Goal: Task Accomplishment & Management: Manage account settings

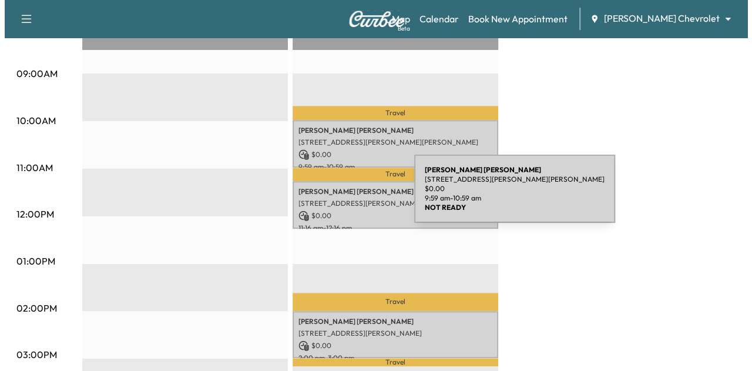
scroll to position [372, 0]
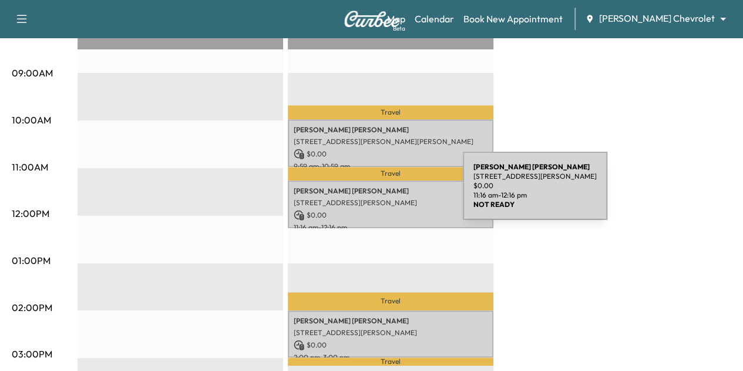
click at [375, 193] on div "[PERSON_NAME] [STREET_ADDRESS][PERSON_NAME] $ 0.00 11:16 am - 12:16 pm" at bounding box center [391, 204] width 206 height 48
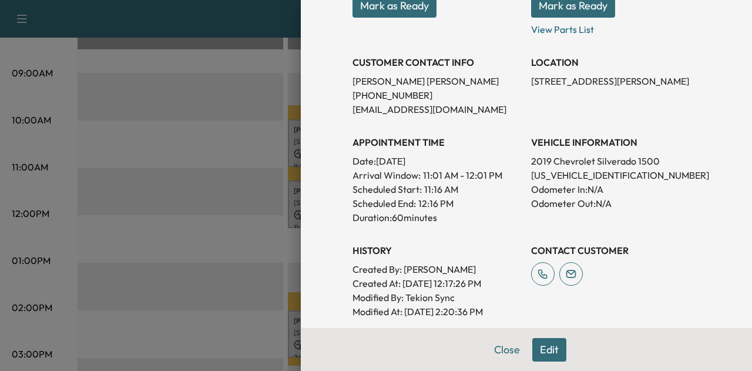
scroll to position [206, 0]
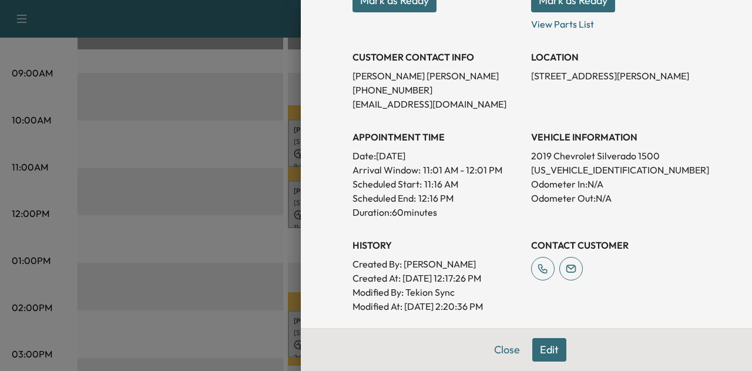
click at [574, 165] on p "[US_VEHICLE_IDENTIFICATION_NUMBER]" at bounding box center [615, 170] width 169 height 14
copy p "[US_VEHICLE_IDENTIFICATION_NUMBER]"
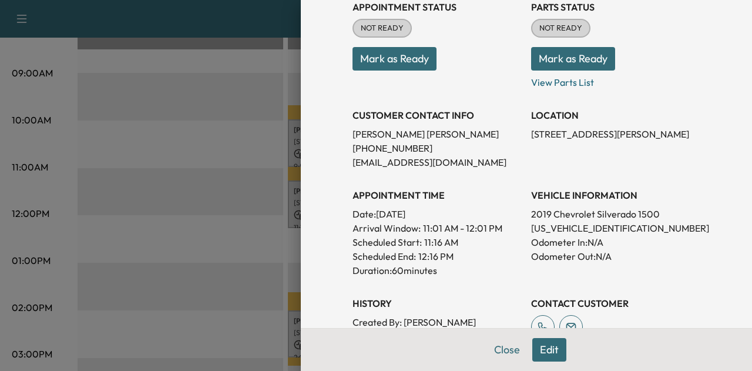
scroll to position [152, 0]
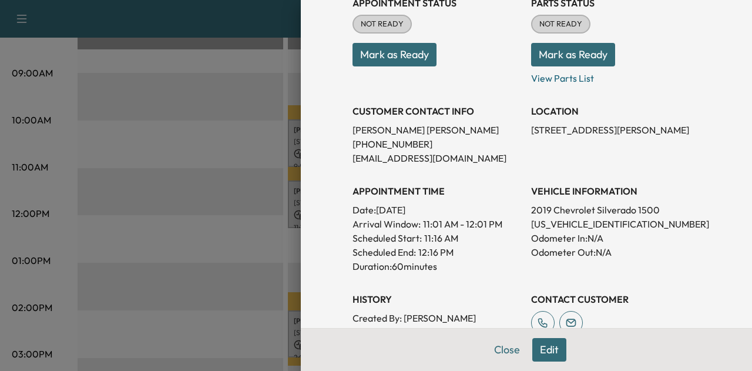
click at [397, 131] on p "[PERSON_NAME]" at bounding box center [437, 130] width 169 height 14
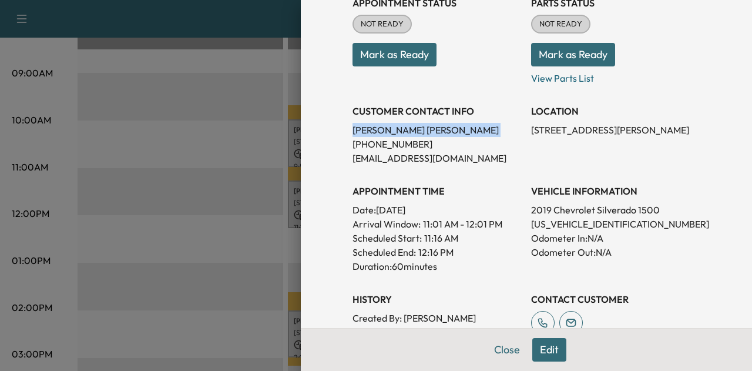
click at [397, 131] on p "[PERSON_NAME]" at bounding box center [437, 130] width 169 height 14
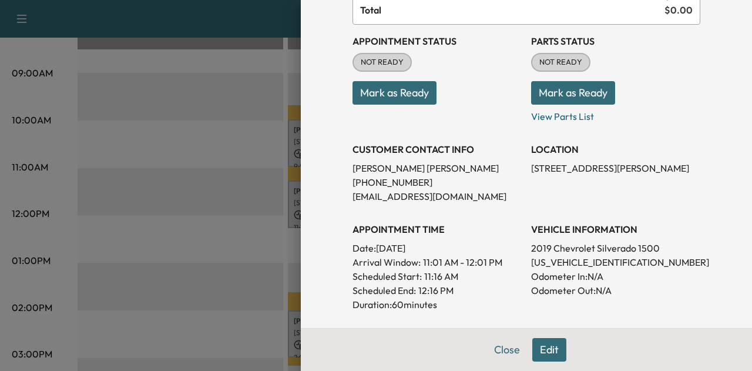
scroll to position [114, 0]
click at [569, 264] on p "[US_VEHICLE_IDENTIFICATION_NUMBER]" at bounding box center [615, 261] width 169 height 14
copy p "[US_VEHICLE_IDENTIFICATION_NUMBER]"
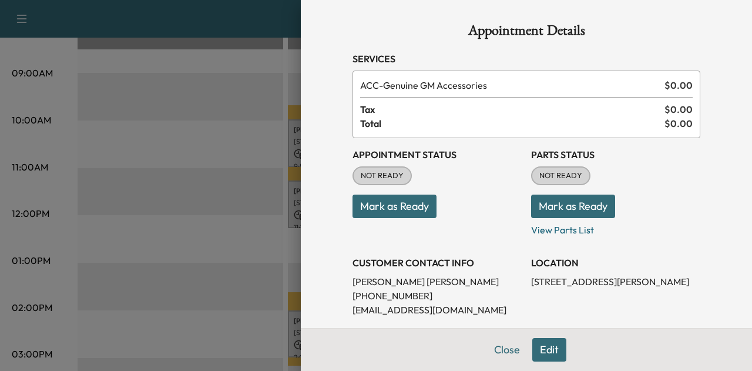
scroll to position [185, 0]
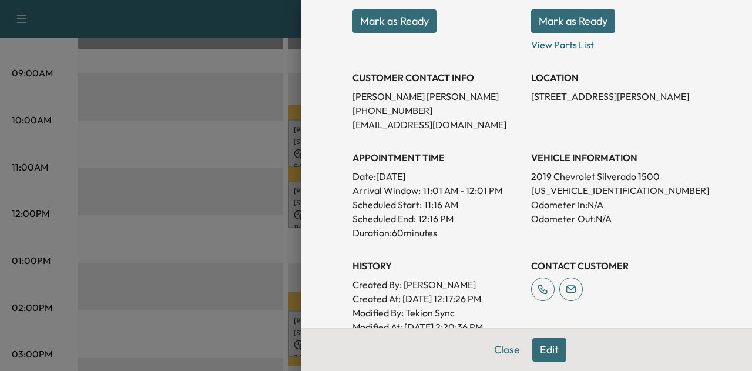
click at [579, 184] on p "[US_VEHICLE_IDENTIFICATION_NUMBER]" at bounding box center [615, 190] width 169 height 14
copy p "[US_VEHICLE_IDENTIFICATION_NUMBER]"
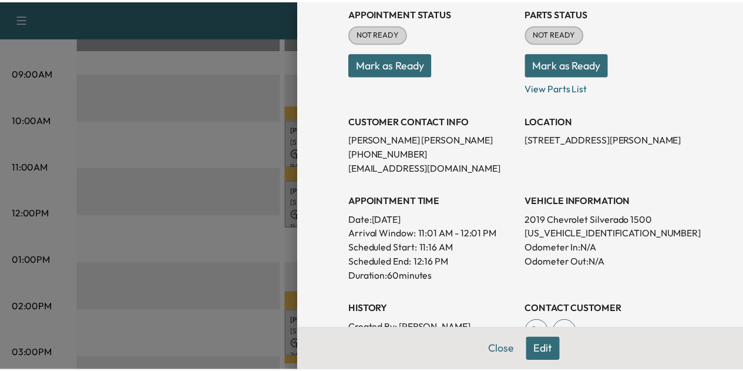
scroll to position [143, 0]
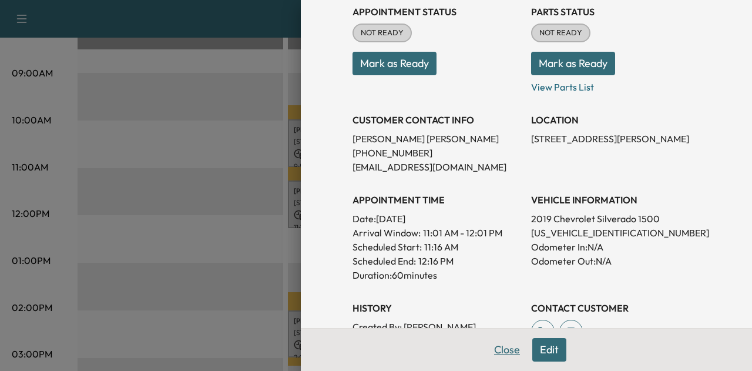
click at [500, 351] on button "Close" at bounding box center [507, 350] width 41 height 24
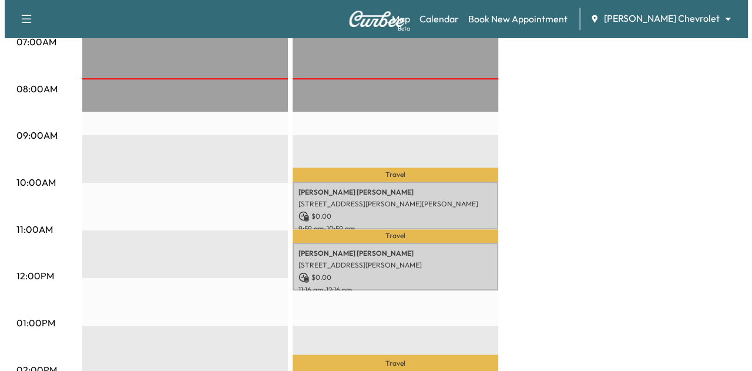
scroll to position [433, 0]
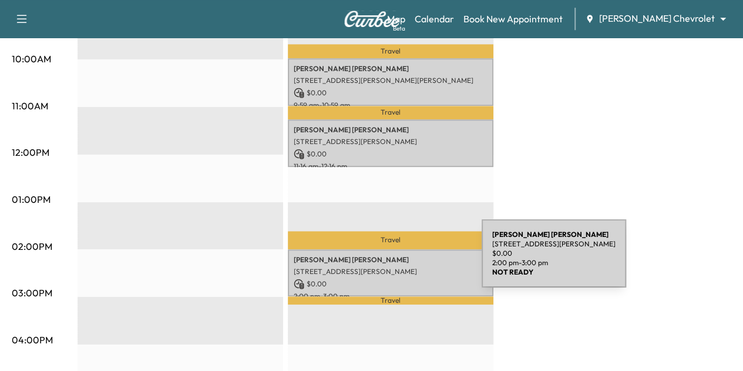
click at [393, 260] on div "[PERSON_NAME] [STREET_ADDRESS][PERSON_NAME][PERSON_NAME] $ 0.00 2:00 pm - 3:00 …" at bounding box center [391, 273] width 206 height 48
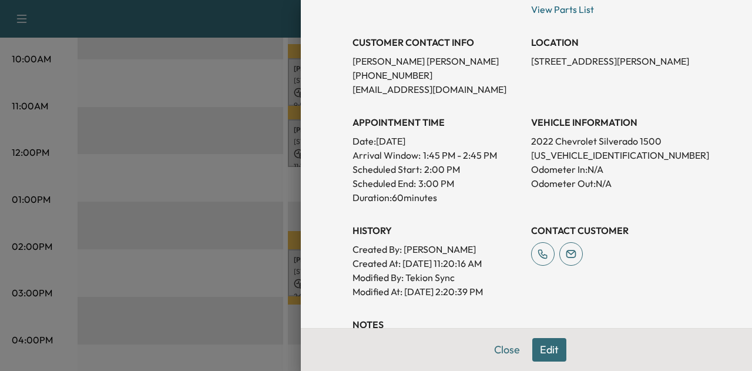
scroll to position [219, 0]
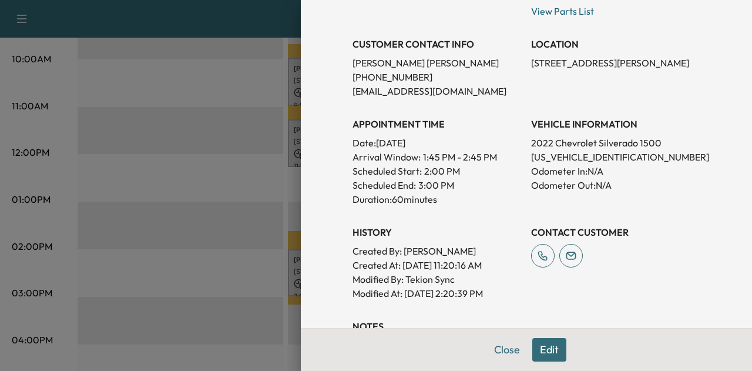
click at [561, 152] on p "[US_VEHICLE_IDENTIFICATION_NUMBER]" at bounding box center [615, 157] width 169 height 14
copy p "[US_VEHICLE_IDENTIFICATION_NUMBER]"
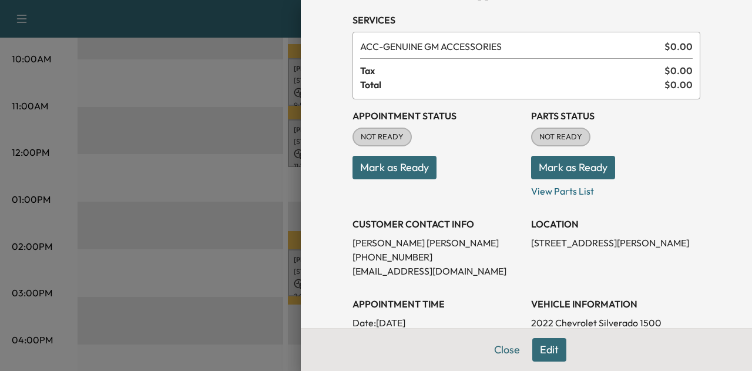
scroll to position [143, 0]
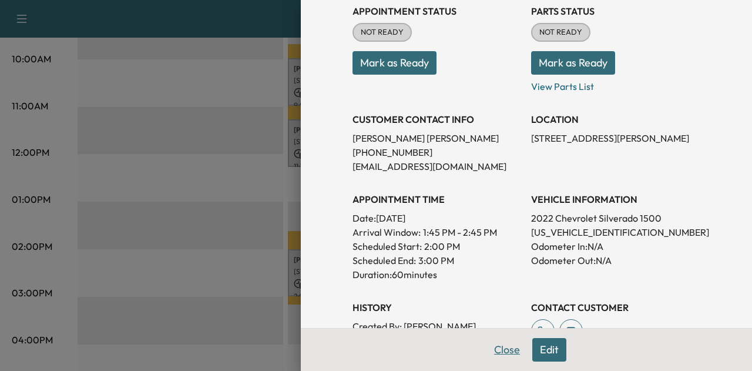
click at [487, 356] on button "Close" at bounding box center [507, 350] width 41 height 24
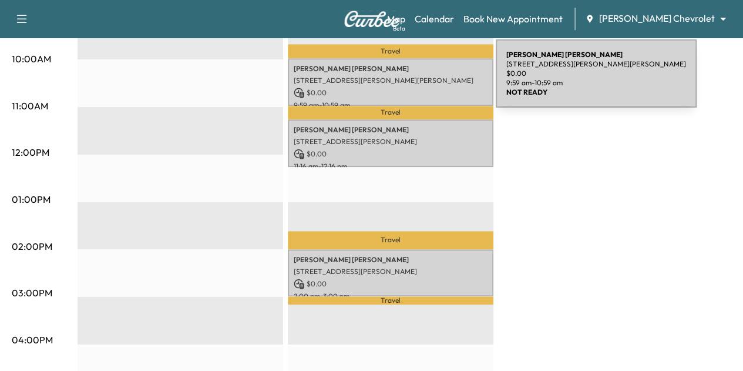
click at [408, 81] on p "[STREET_ADDRESS][PERSON_NAME][PERSON_NAME]" at bounding box center [391, 80] width 194 height 9
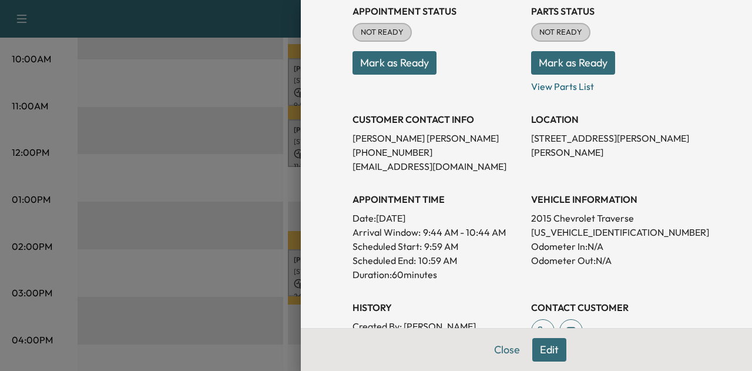
click at [532, 230] on p "[US_VEHICLE_IDENTIFICATION_NUMBER]" at bounding box center [615, 232] width 169 height 14
copy p "[US_VEHICLE_IDENTIFICATION_NUMBER]"
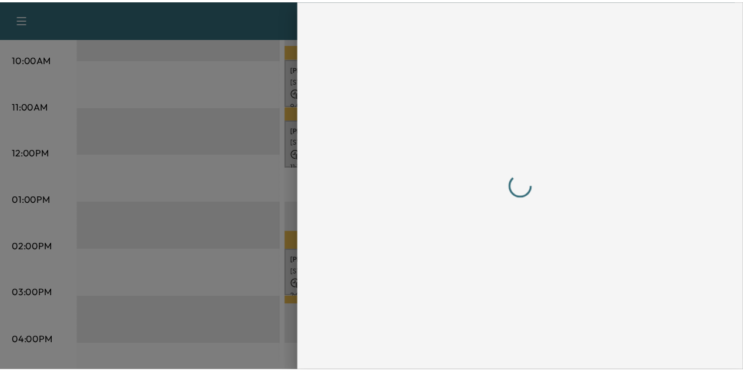
scroll to position [0, 0]
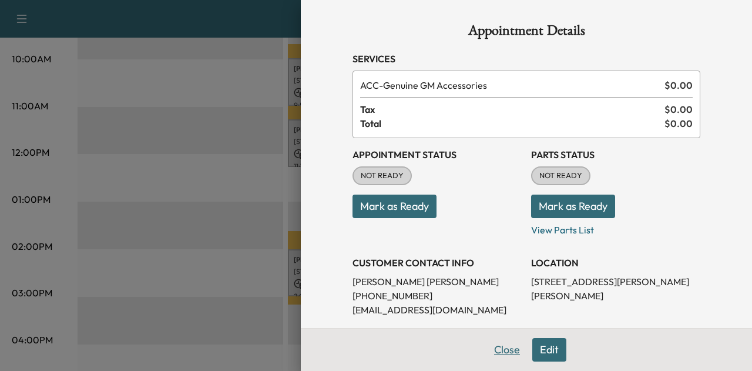
click at [487, 350] on button "Close" at bounding box center [507, 350] width 41 height 24
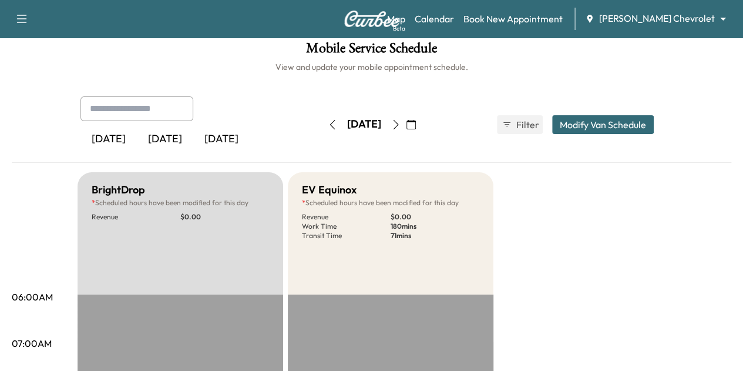
scroll to position [33, 0]
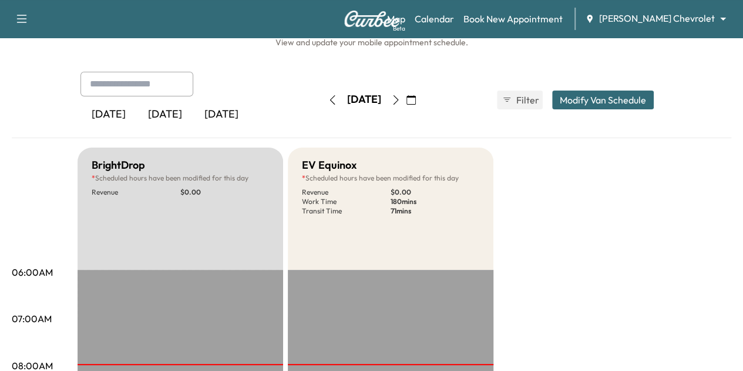
click at [398, 100] on icon "button" at bounding box center [395, 99] width 5 height 9
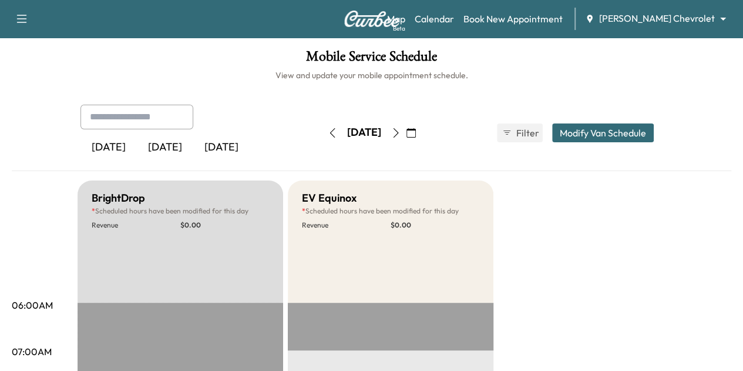
click at [406, 126] on button "button" at bounding box center [396, 132] width 20 height 19
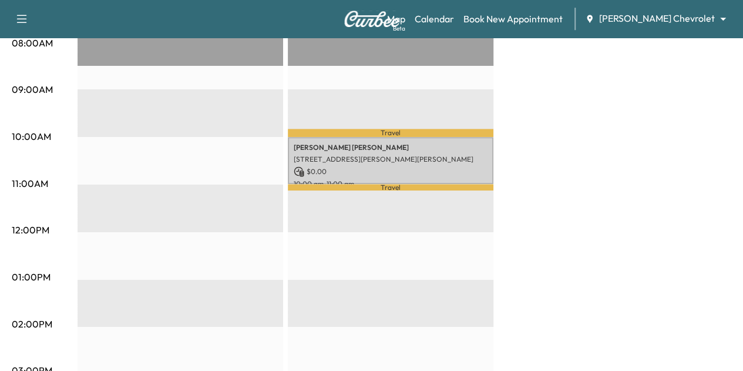
scroll to position [348, 0]
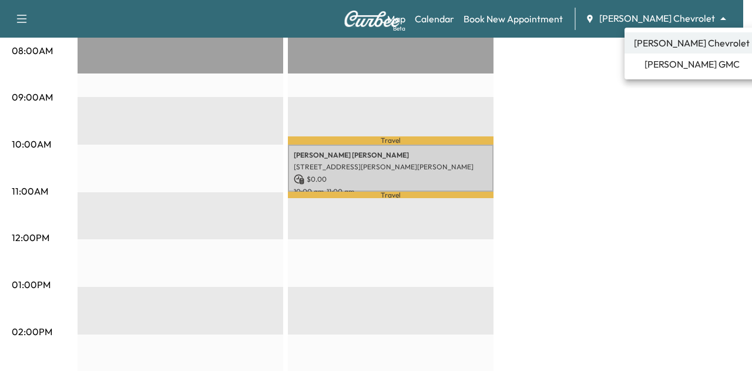
click at [682, 61] on span "[PERSON_NAME] GMC" at bounding box center [692, 64] width 95 height 14
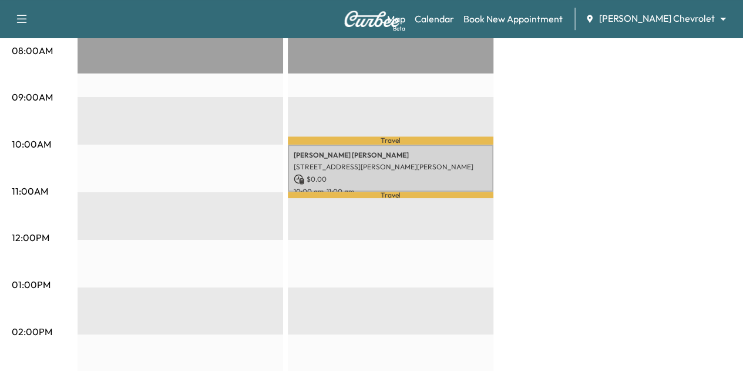
scroll to position [0, 0]
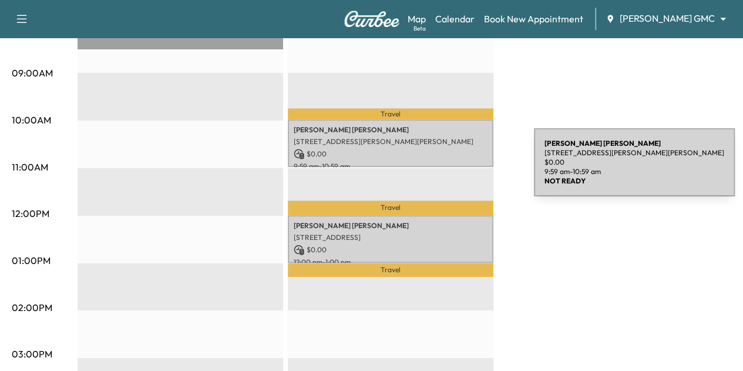
scroll to position [373, 0]
